Goal: Task Accomplishment & Management: Use online tool/utility

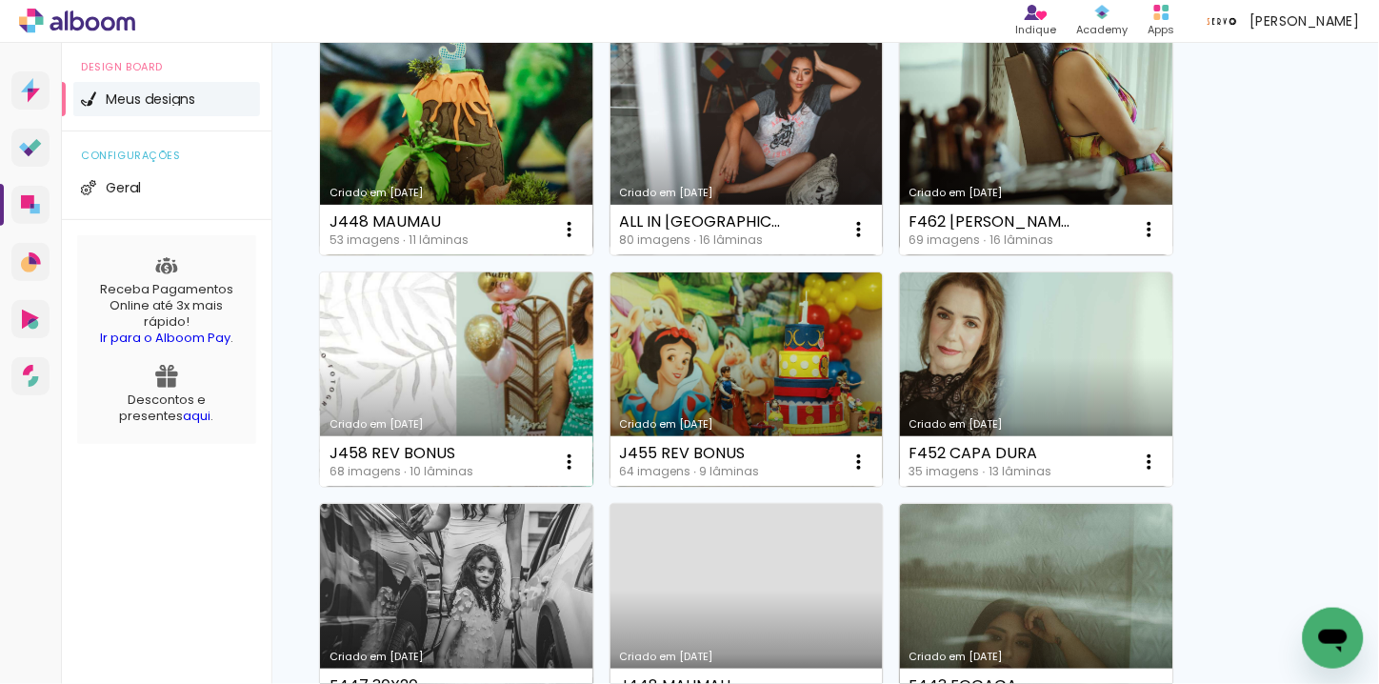
scroll to position [211, 0]
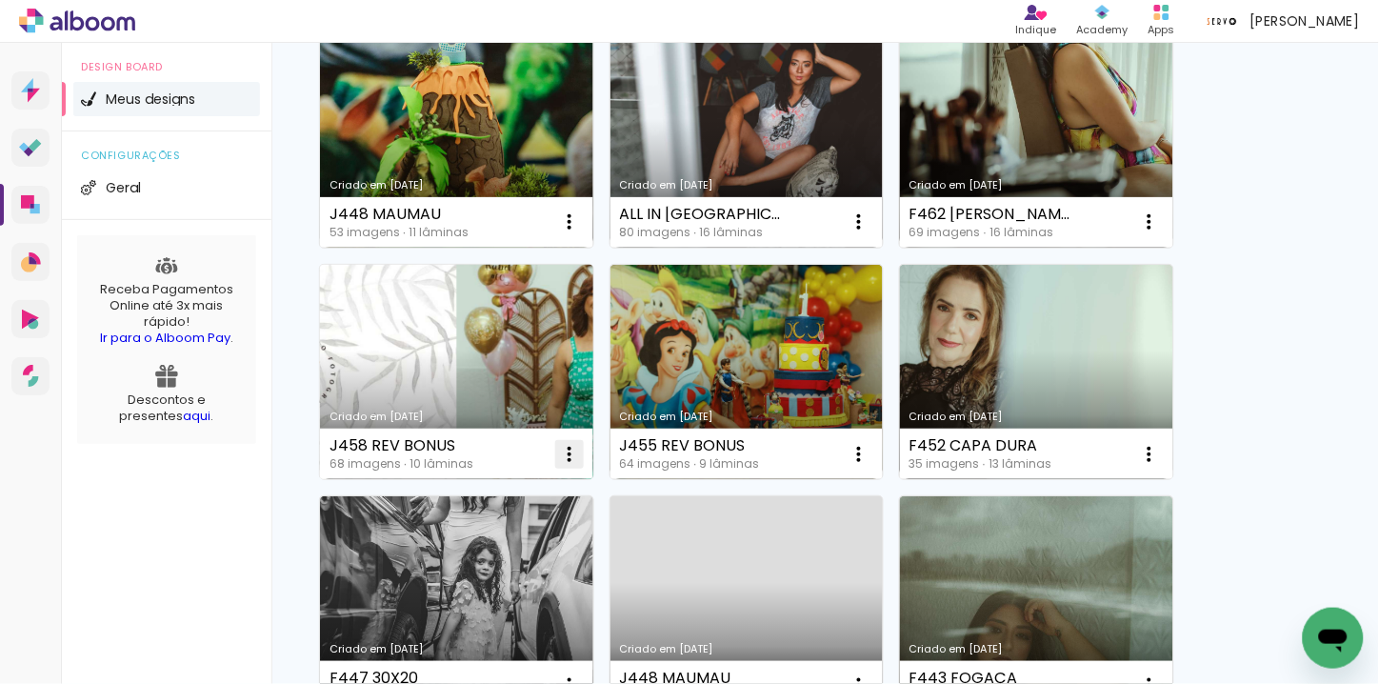
click at [582, 453] on paper-icon-button at bounding box center [569, 454] width 38 height 38
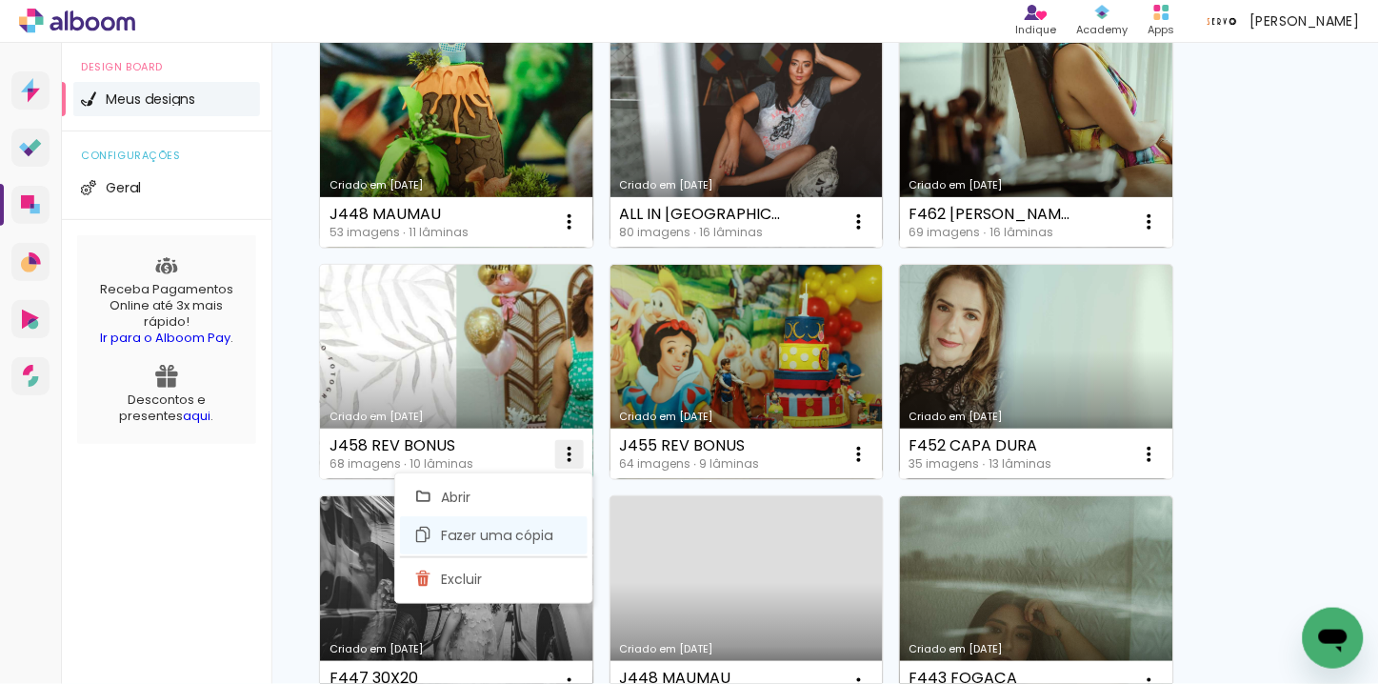
click at [499, 536] on span "Fazer uma cópia" at bounding box center [497, 534] width 111 height 13
type input "Cópia de J458 REV BONUS"
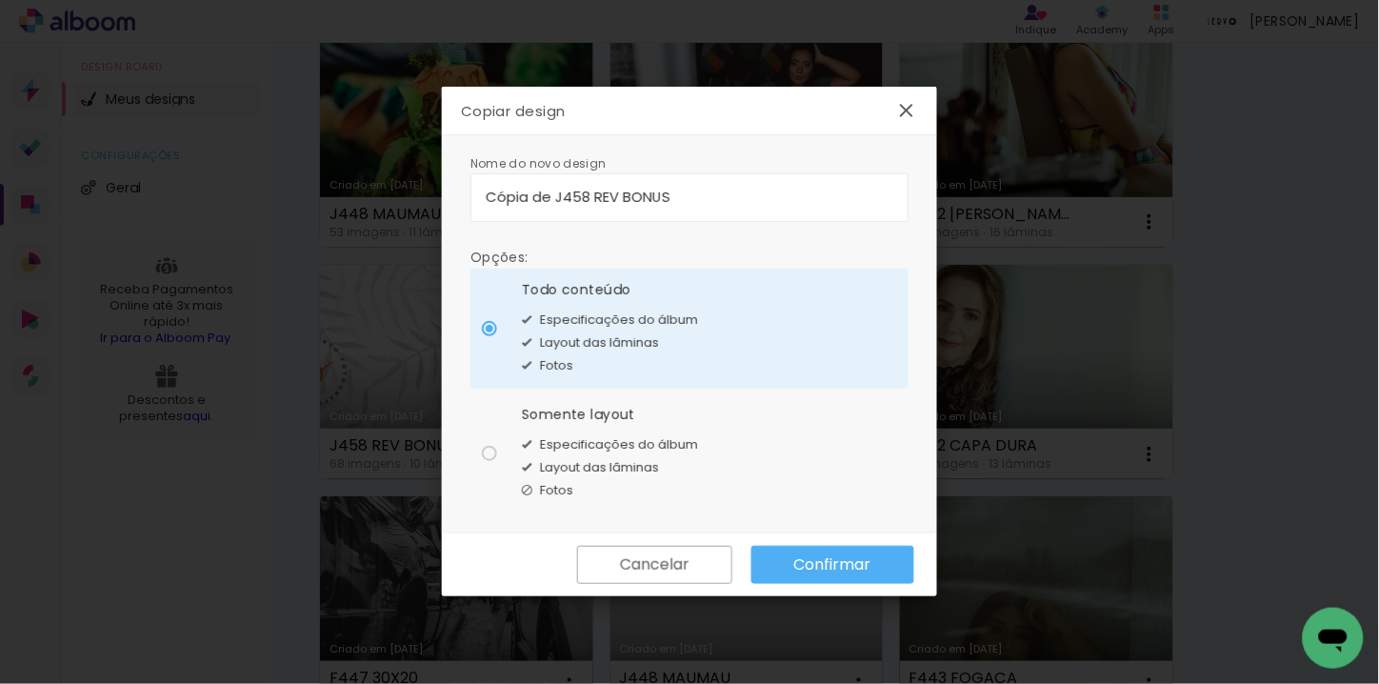
click at [628, 410] on div "Somente layout" at bounding box center [610, 415] width 176 height 20
type paper-radio-button "on"
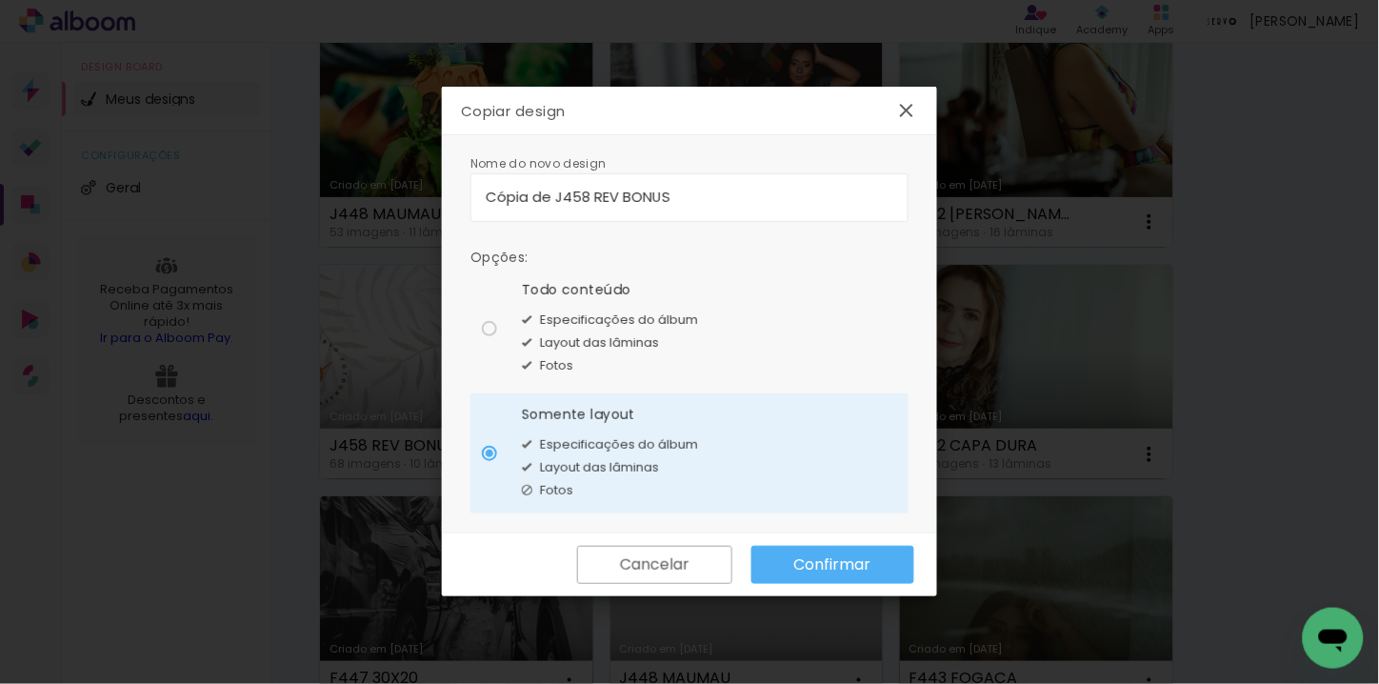
drag, startPoint x: 687, startPoint y: 196, endPoint x: 443, endPoint y: 188, distance: 243.9
click at [443, 188] on div "Nome do novo design Opções: Todo conteúdo Especificações do álbum Layout das lâ…" at bounding box center [689, 334] width 495 height 398
